Goal: Transaction & Acquisition: Obtain resource

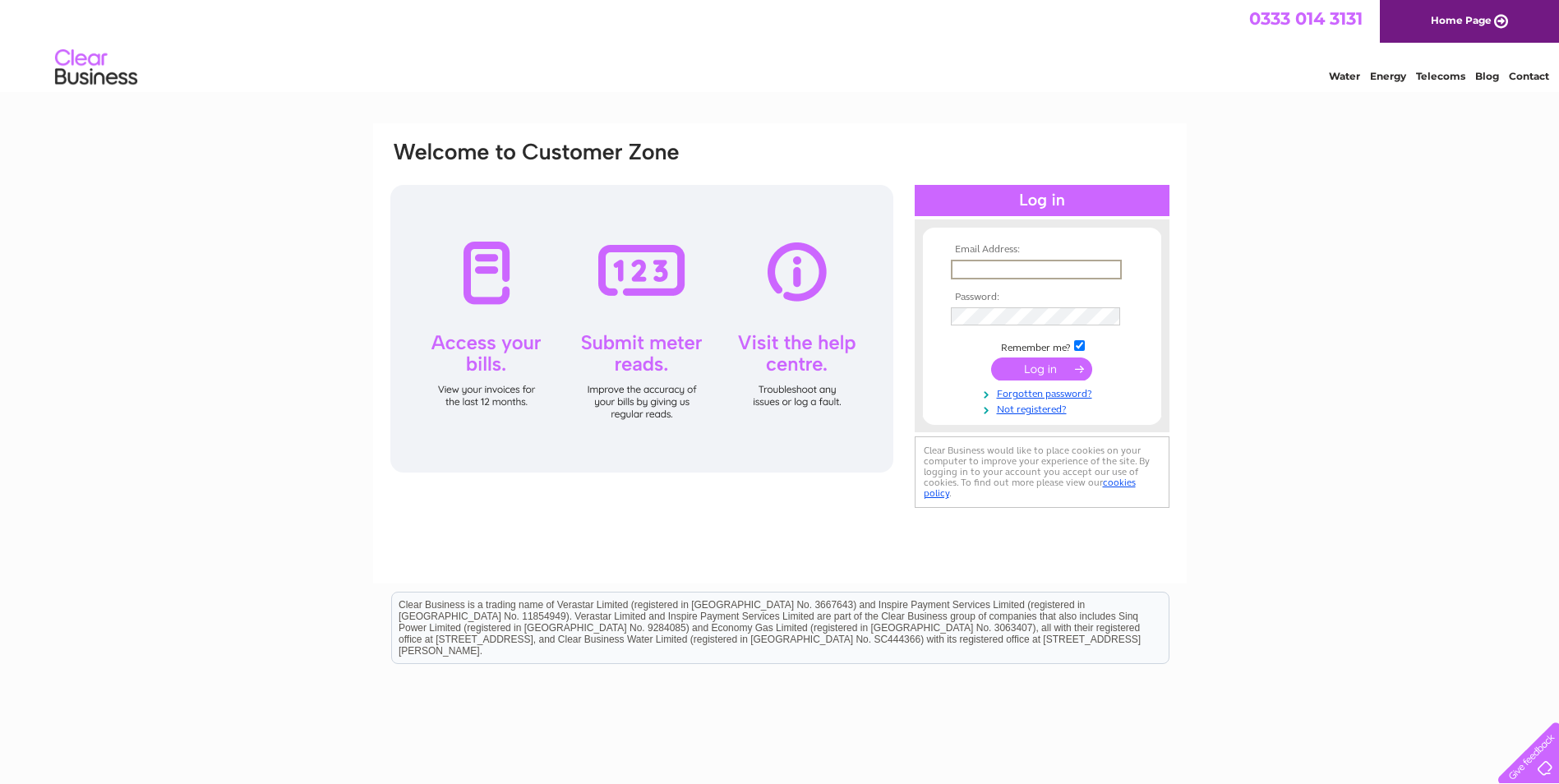
click at [1004, 271] on input "text" at bounding box center [1036, 269] width 171 height 19
paste input "finance@vaorkney.org.uk"
type input "finance@vaorkney.org.uk"
click at [1018, 373] on input "submit" at bounding box center [1042, 369] width 101 height 23
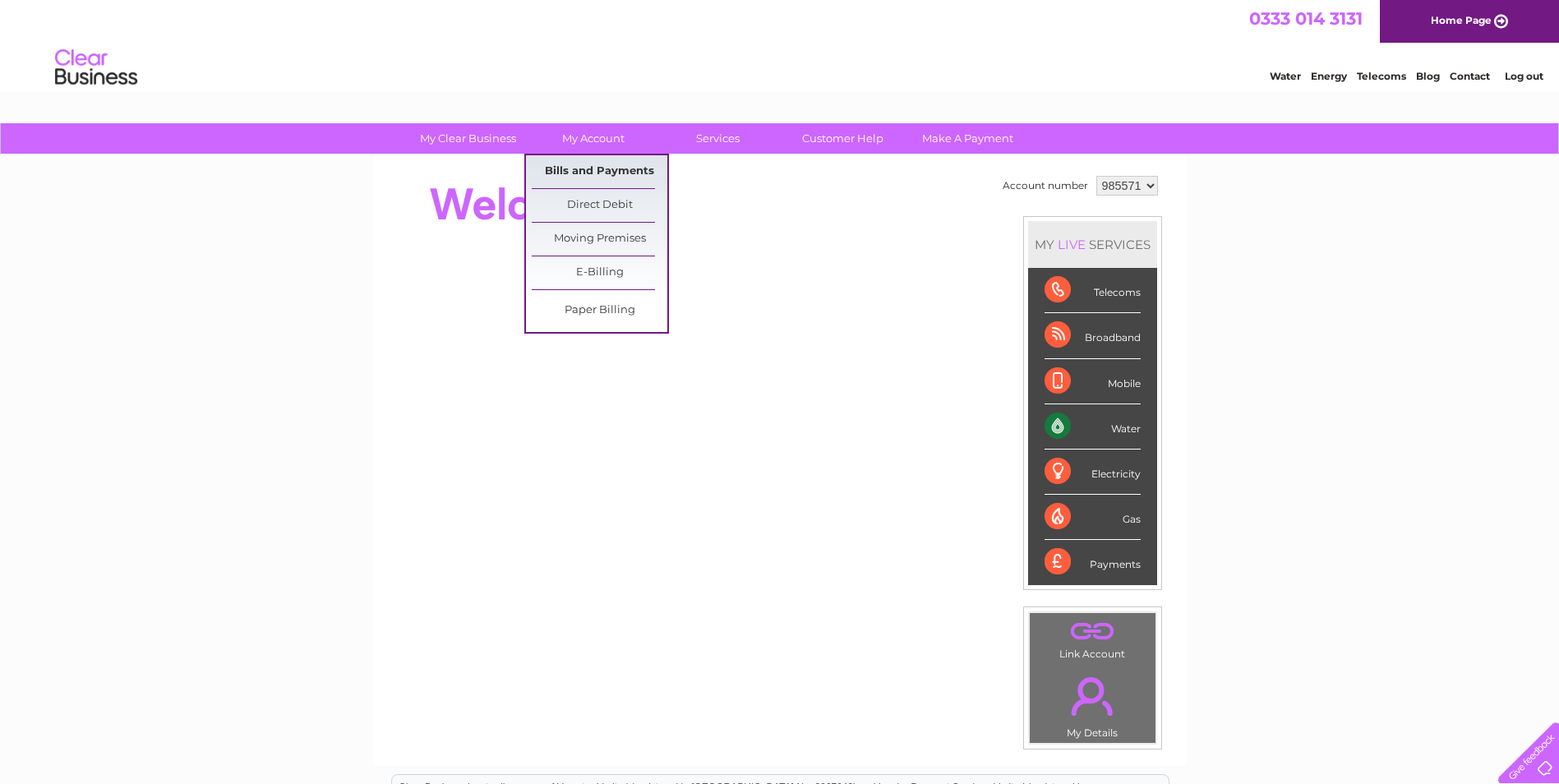
click at [591, 166] on link "Bills and Payments" at bounding box center [599, 171] width 136 height 33
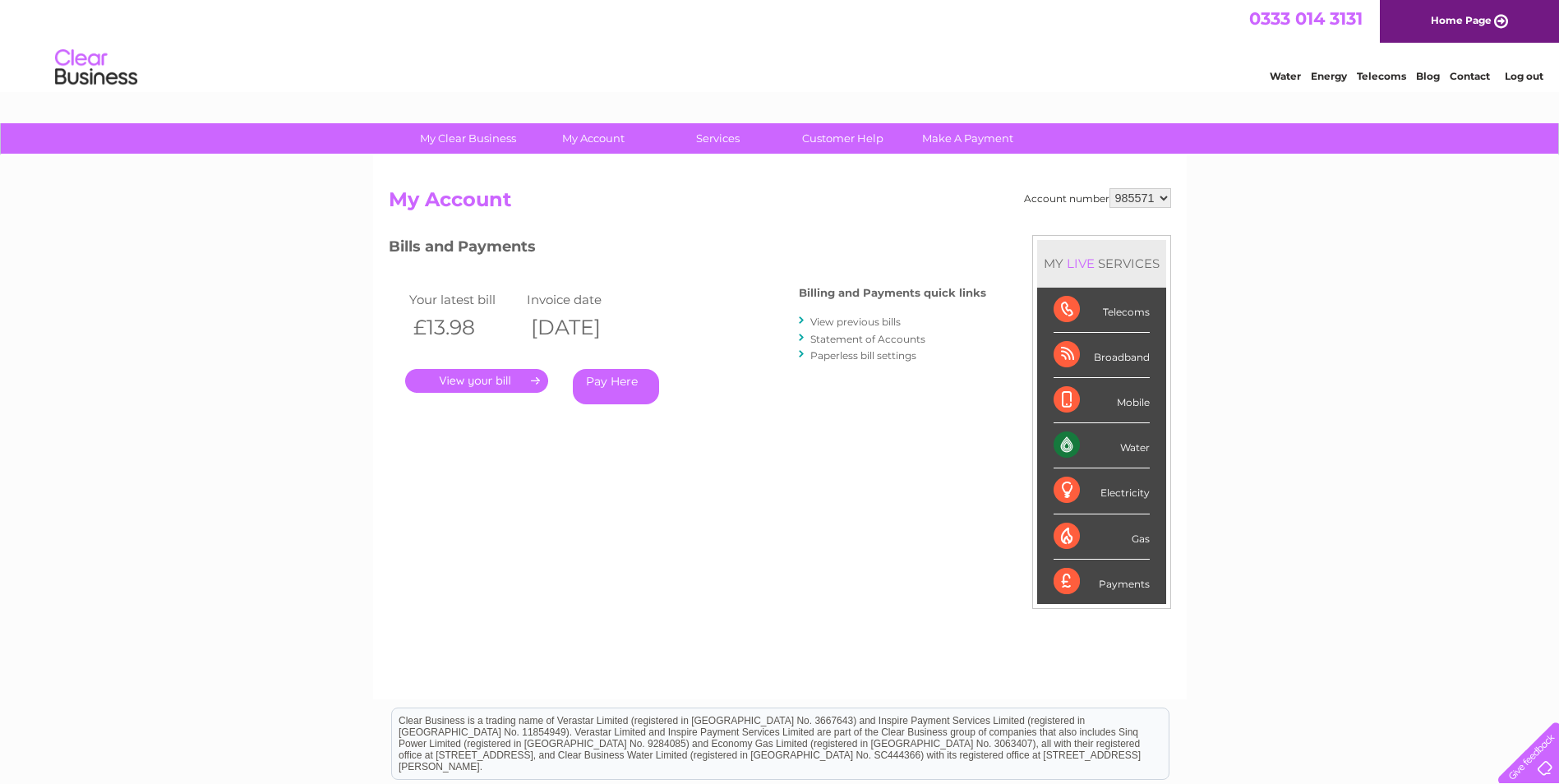
click at [529, 379] on link "." at bounding box center [477, 380] width 143 height 24
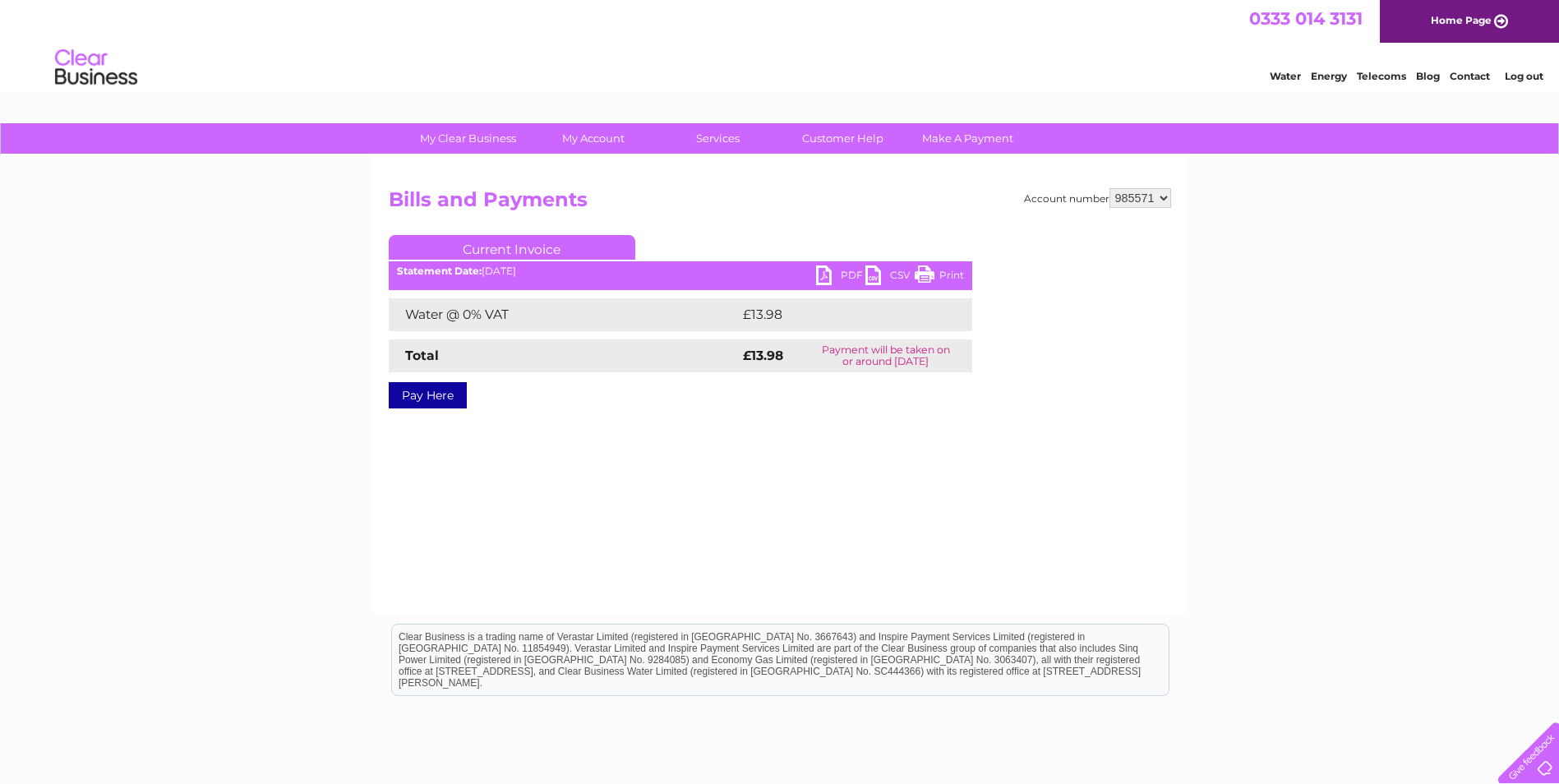
click at [848, 269] on link "PDF" at bounding box center [841, 277] width 49 height 24
